Goal: Communication & Community: Answer question/provide support

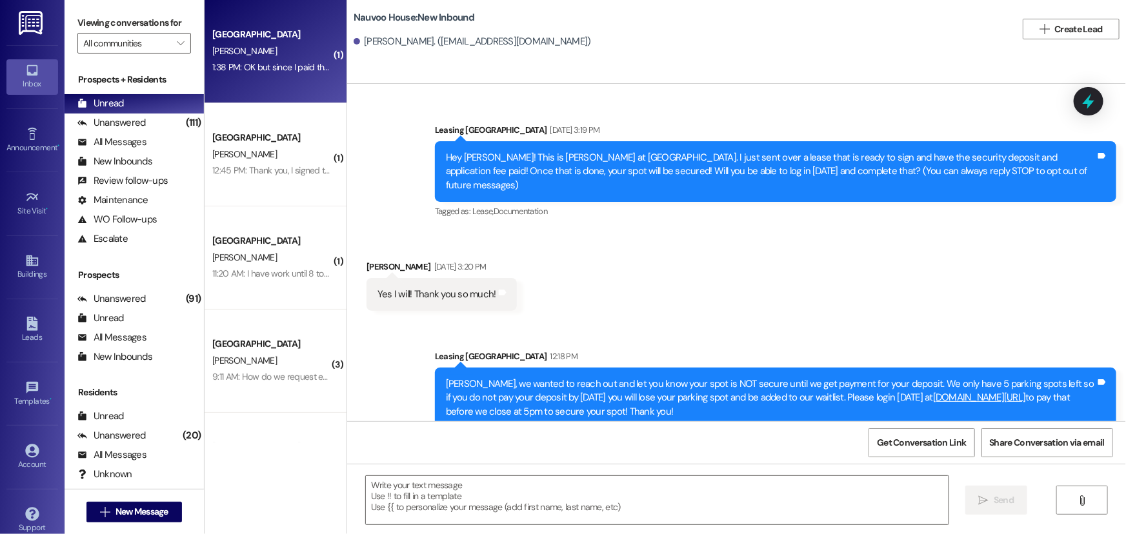
scroll to position [504, 0]
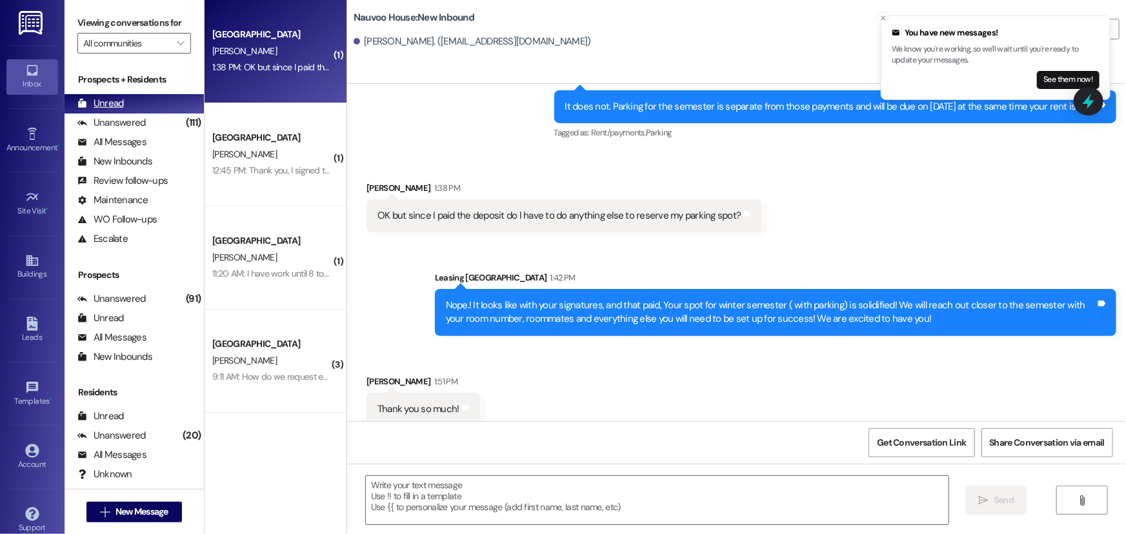
click at [113, 101] on div "Unread" at bounding box center [100, 104] width 46 height 14
click at [118, 123] on div "Unanswered" at bounding box center [111, 123] width 68 height 14
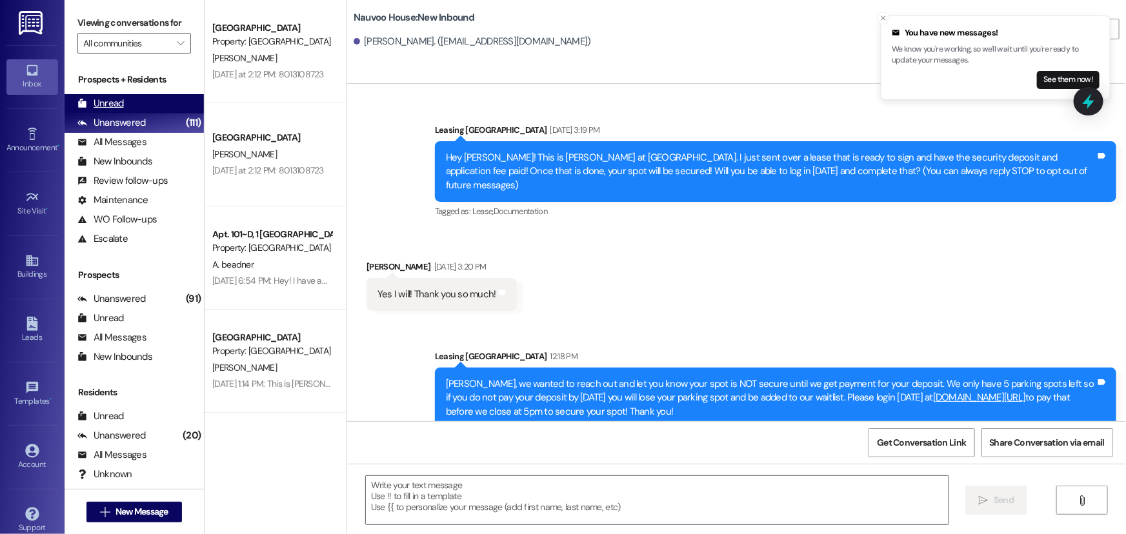
click at [110, 105] on div "Unread" at bounding box center [100, 104] width 46 height 14
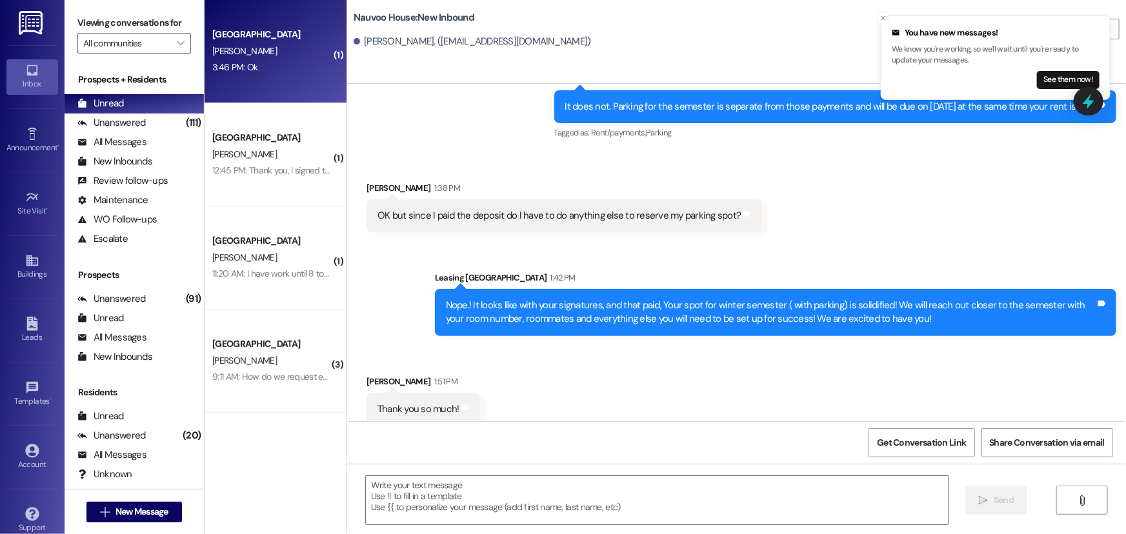
click at [262, 40] on div "[GEOGRAPHIC_DATA]" at bounding box center [271, 35] width 119 height 14
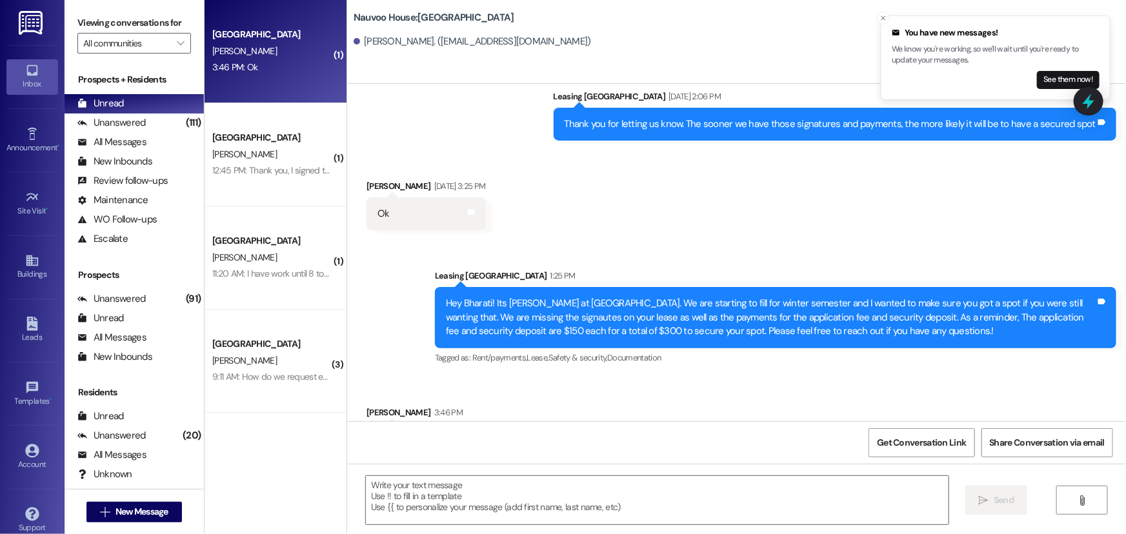
scroll to position [2414, 0]
